Goal: Information Seeking & Learning: Learn about a topic

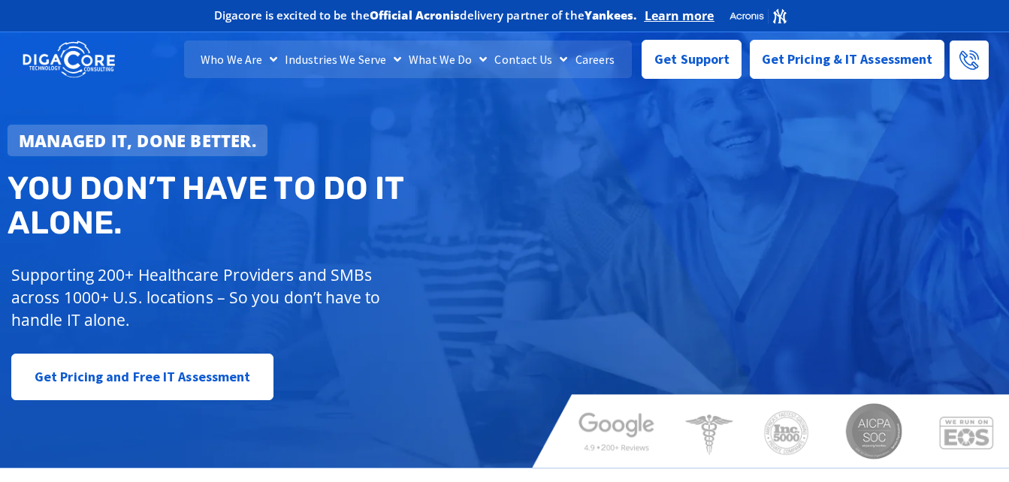
click at [582, 56] on link "Careers" at bounding box center [595, 60] width 47 height 38
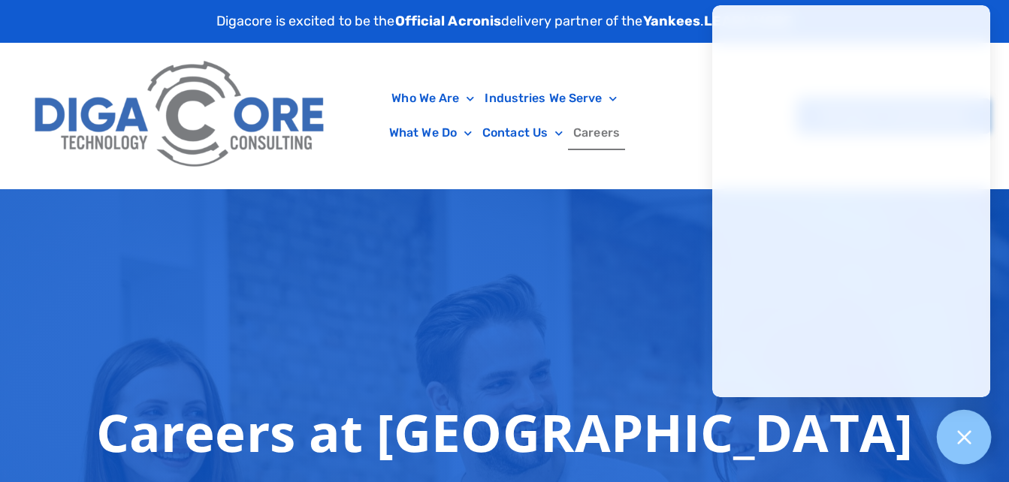
click at [971, 447] on div at bounding box center [964, 437] width 55 height 55
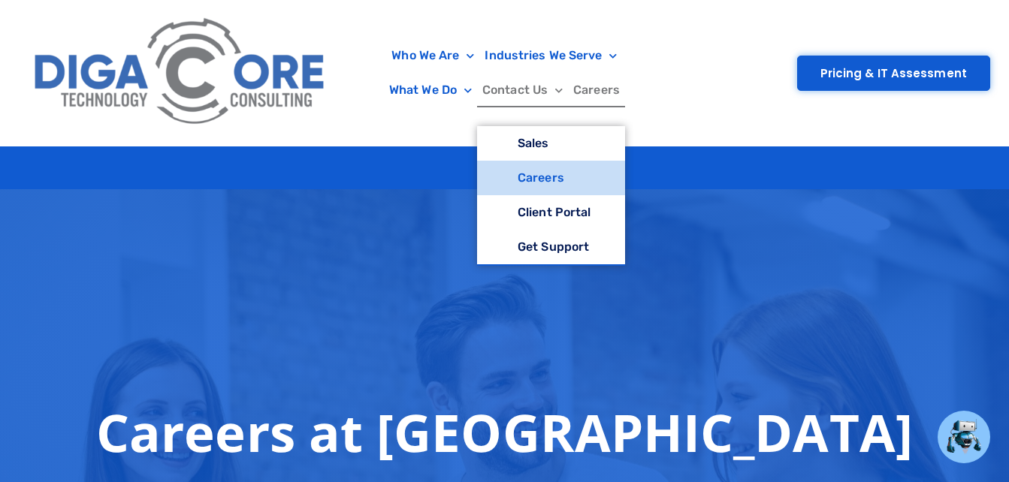
scroll to position [401, 0]
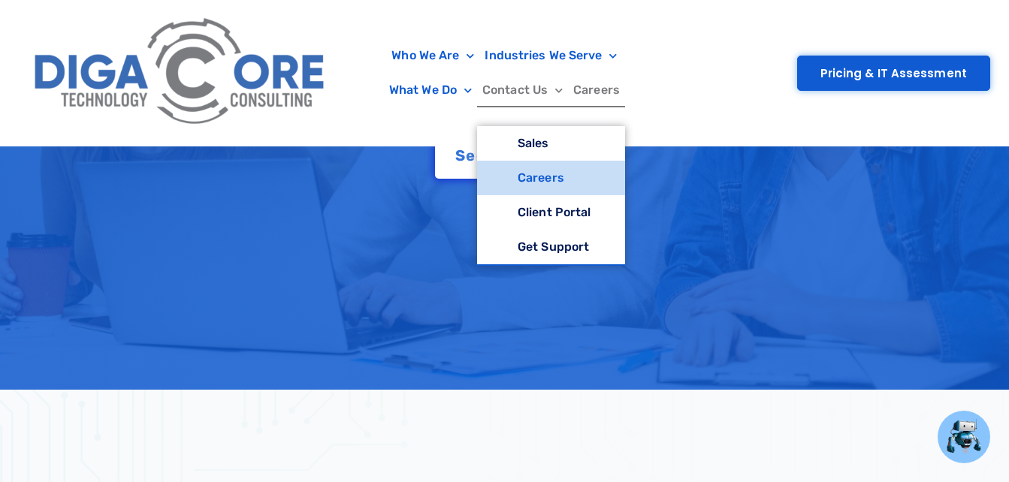
click at [511, 174] on link "Careers" at bounding box center [551, 178] width 148 height 35
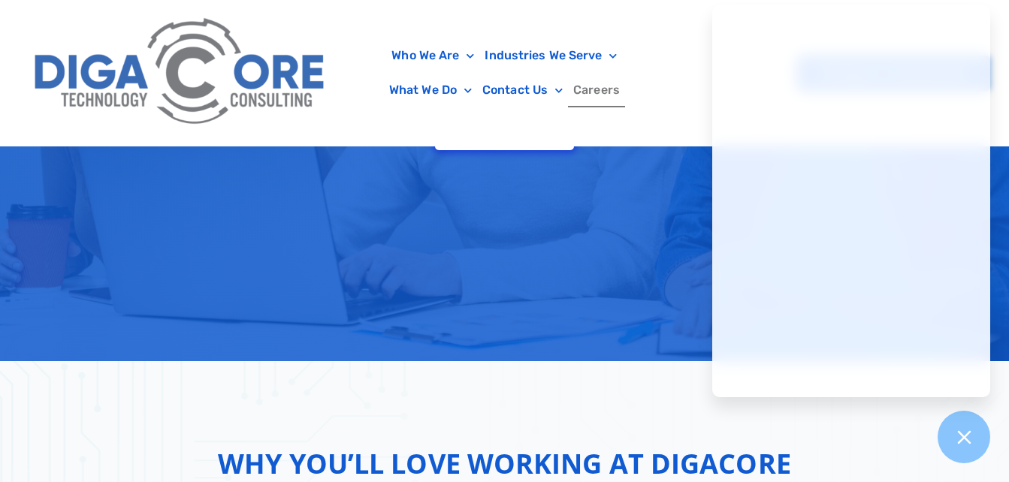
scroll to position [401, 0]
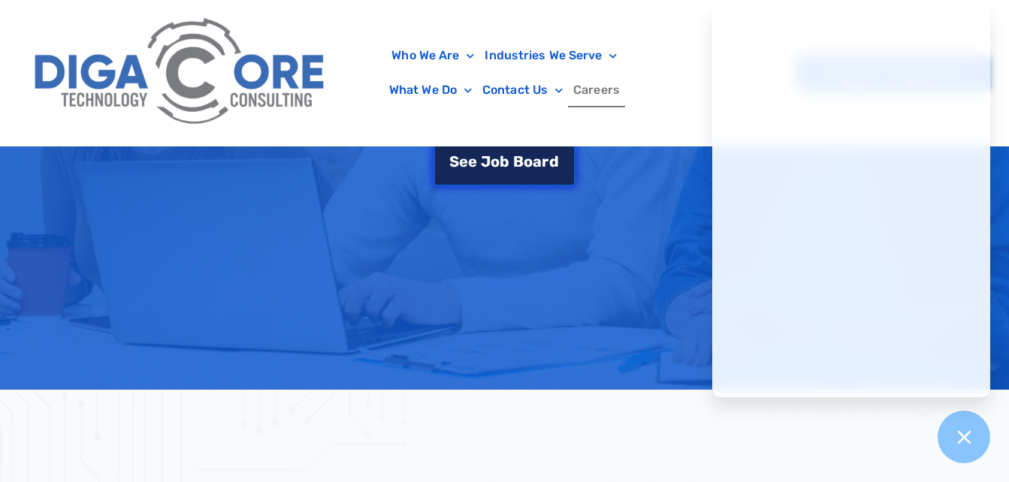
click at [497, 162] on span "o" at bounding box center [495, 161] width 9 height 15
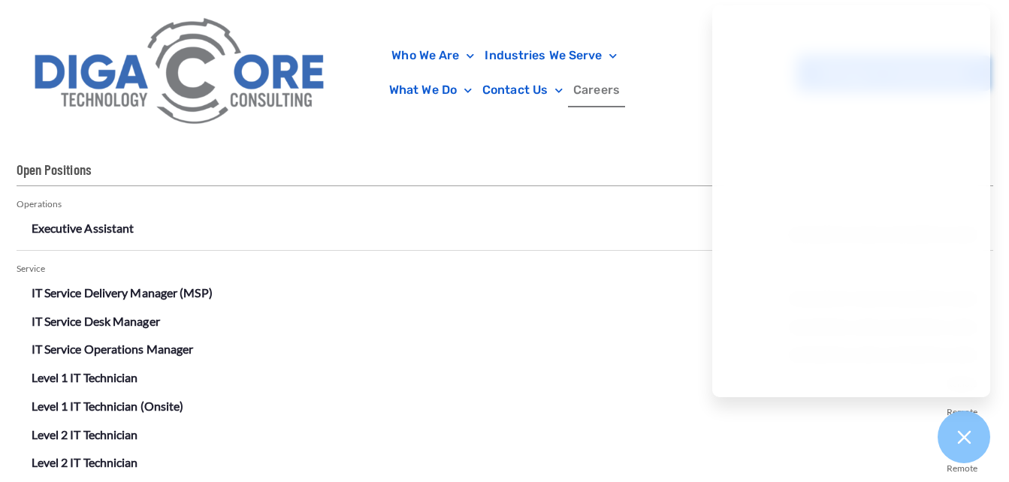
scroll to position [2675, 0]
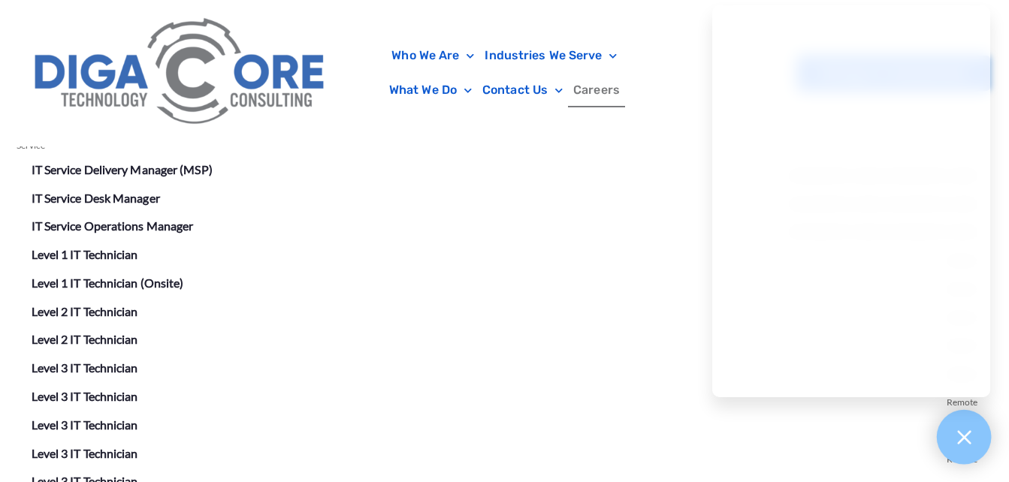
click at [972, 428] on icon at bounding box center [964, 438] width 20 height 20
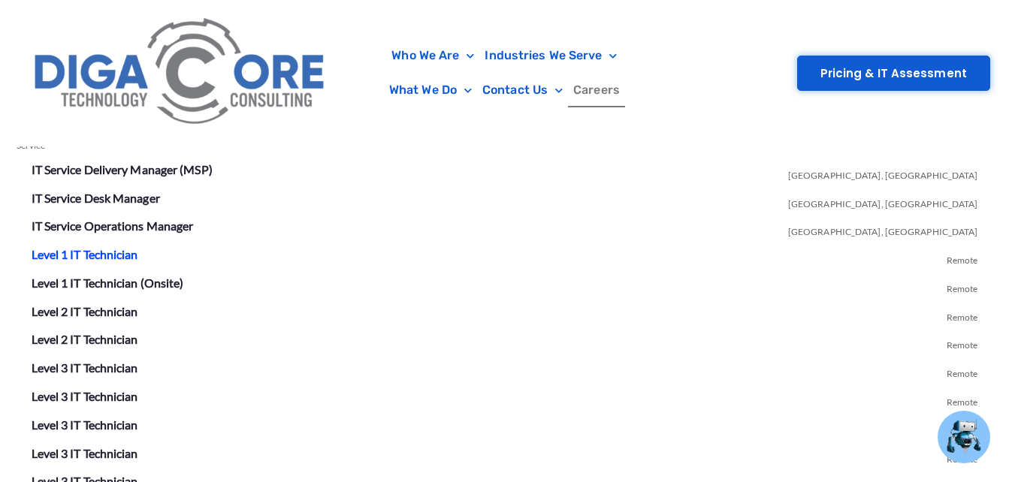
click at [64, 249] on link "Level 1 IT Technician" at bounding box center [85, 254] width 107 height 14
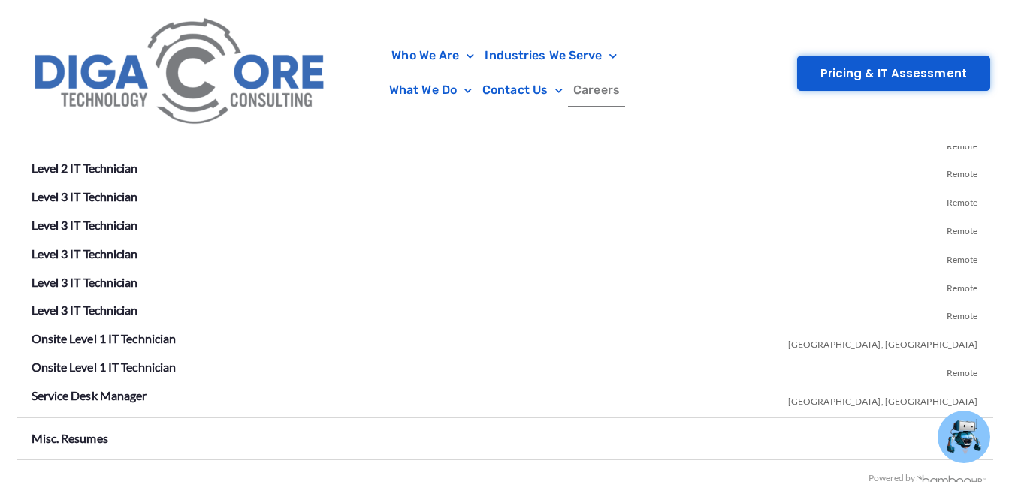
scroll to position [2875, 0]
